Goal: Task Accomplishment & Management: Use online tool/utility

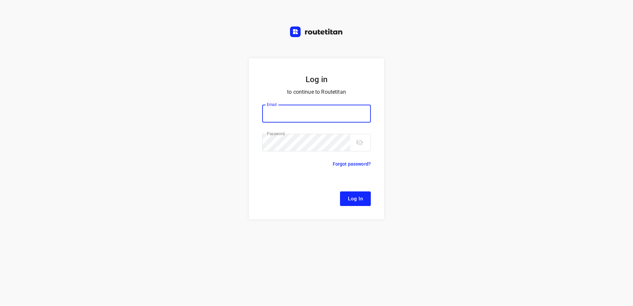
type input "[EMAIL_ADDRESS][DOMAIN_NAME]"
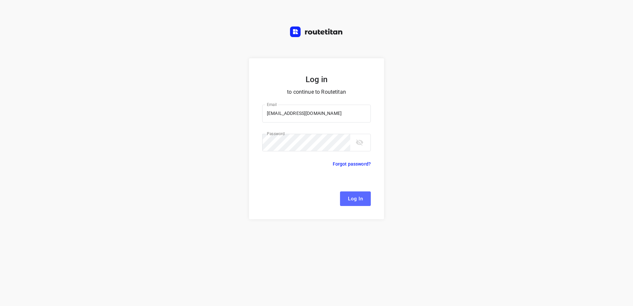
click at [364, 202] on button "Log In" at bounding box center [355, 198] width 31 height 15
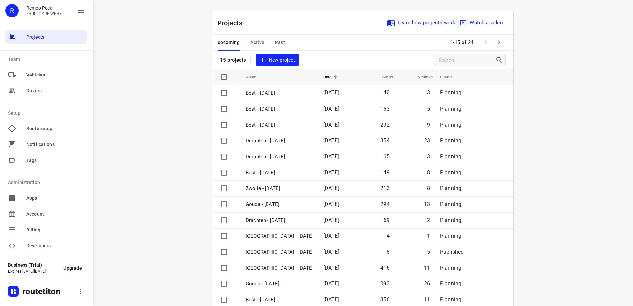
click at [253, 37] on button "Active" at bounding box center [257, 43] width 14 height 16
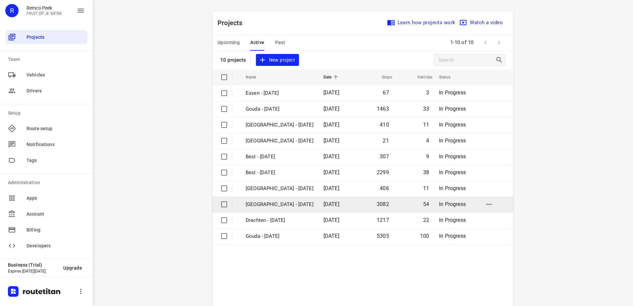
click at [296, 206] on td "[GEOGRAPHIC_DATA] - [DATE]" at bounding box center [278, 204] width 79 height 16
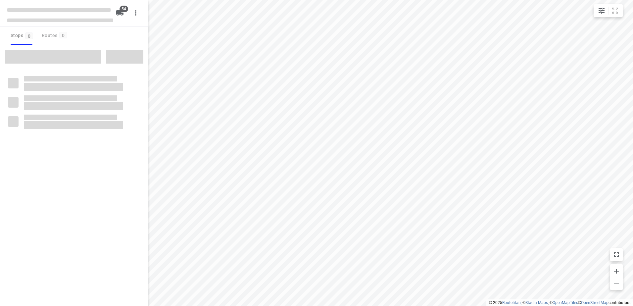
checkbox input "true"
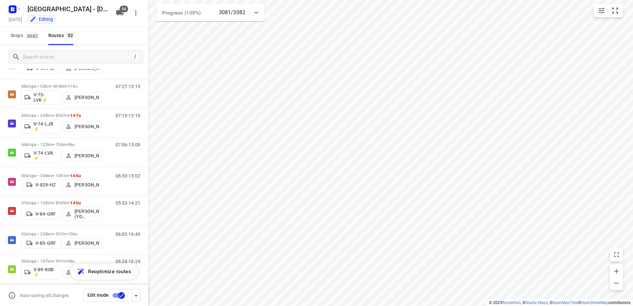
scroll to position [621, 0]
